Goal: Transaction & Acquisition: Subscribe to service/newsletter

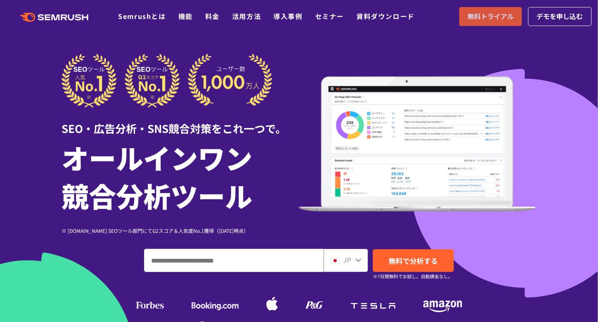
click at [467, 24] on link "無料トライアル" at bounding box center [490, 16] width 63 height 19
drag, startPoint x: 50, startPoint y: 15, endPoint x: 121, endPoint y: 39, distance: 75.2
click at [50, 15] on polygon at bounding box center [47, 17] width 5 height 6
click at [485, 21] on span "無料トライアル" at bounding box center [490, 16] width 46 height 11
